Goal: Transaction & Acquisition: Purchase product/service

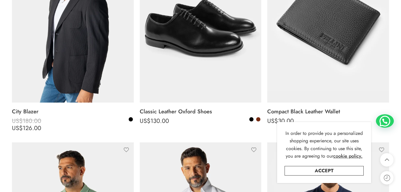
scroll to position [383, 0]
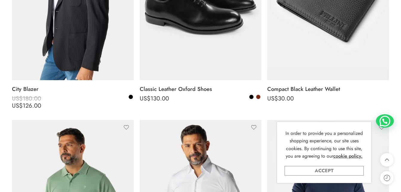
click at [318, 169] on link "Accept" at bounding box center [324, 171] width 79 height 10
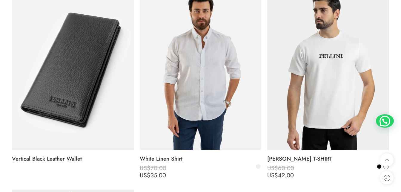
scroll to position [2125, 0]
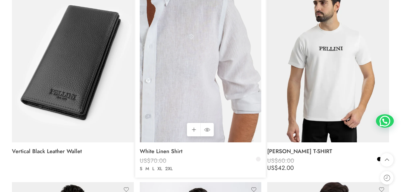
click at [198, 106] on img at bounding box center [201, 61] width 122 height 162
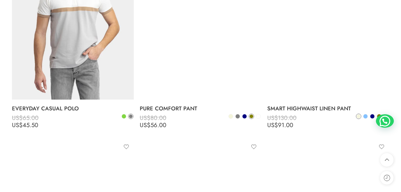
scroll to position [3980, 0]
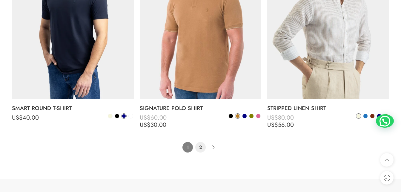
click at [201, 145] on link "2" at bounding box center [200, 147] width 10 height 10
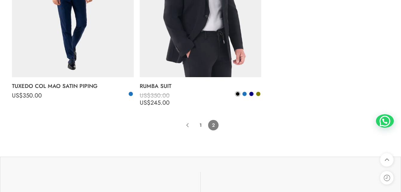
scroll to position [801, 0]
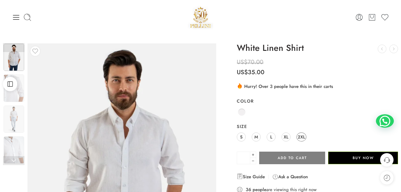
click at [302, 135] on span "2XL" at bounding box center [301, 137] width 7 height 8
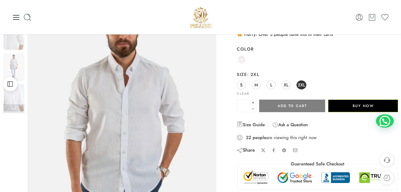
scroll to position [48, 0]
